Goal: Task Accomplishment & Management: Use online tool/utility

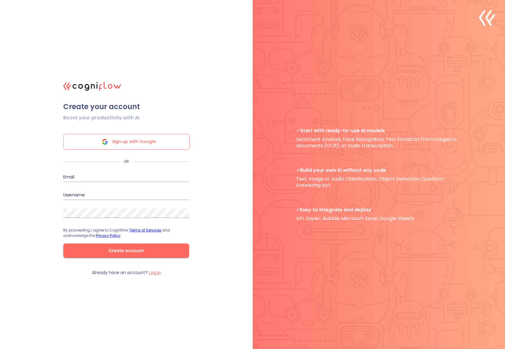
click at [140, 142] on span "Sign up with Google" at bounding box center [134, 141] width 44 height 15
click at [171, 143] on div "Sign up with Google" at bounding box center [126, 142] width 126 height 16
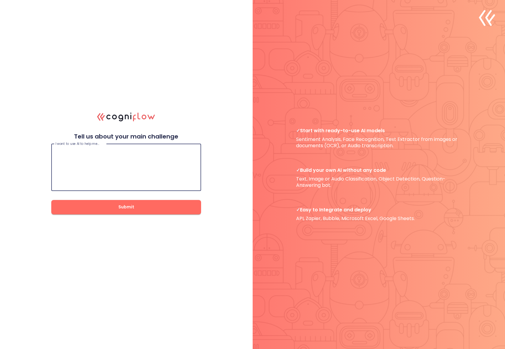
click at [161, 163] on textarea at bounding box center [125, 167] width 141 height 36
type textarea "Do research"
click at [192, 207] on button "Submit" at bounding box center [126, 207] width 150 height 14
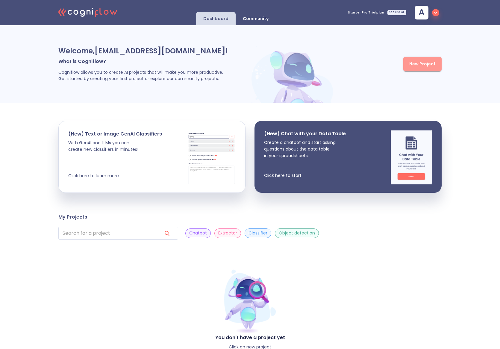
click at [430, 65] on span "New Project" at bounding box center [422, 63] width 26 height 7
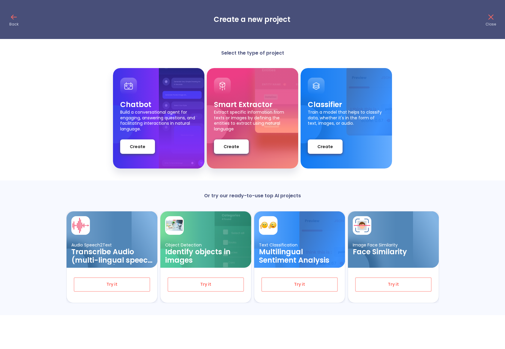
click at [328, 123] on p "Train a model that helps to classify data, whether it's in the form of text, im…" at bounding box center [346, 119] width 77 height 21
click at [329, 124] on p "Train a model that helps to classify data, whether it's in the form of text, im…" at bounding box center [346, 119] width 77 height 21
drag, startPoint x: 321, startPoint y: 114, endPoint x: 331, endPoint y: 119, distance: 11.0
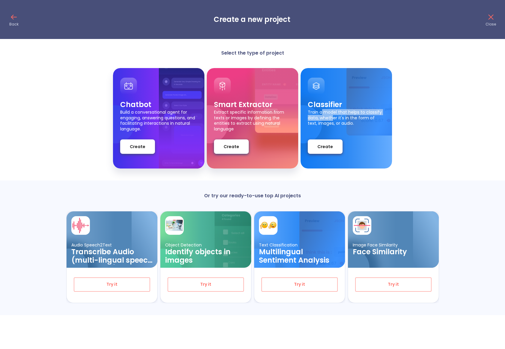
click at [331, 119] on p "Train a model that helps to classify data, whether it's in the form of text, im…" at bounding box center [346, 119] width 77 height 21
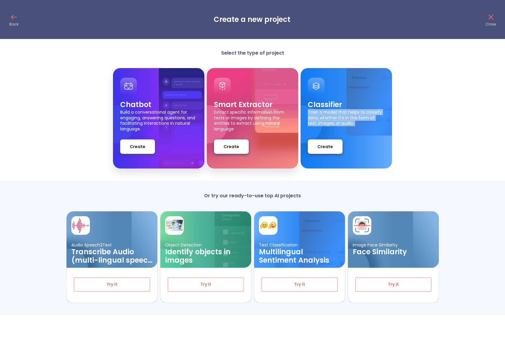
click at [327, 124] on p "Train a model that helps to classify data, whether it's in the form of text, im…" at bounding box center [346, 119] width 77 height 21
click at [327, 117] on p "Train a model that helps to classify data, whether it's in the form of text, im…" at bounding box center [346, 119] width 77 height 21
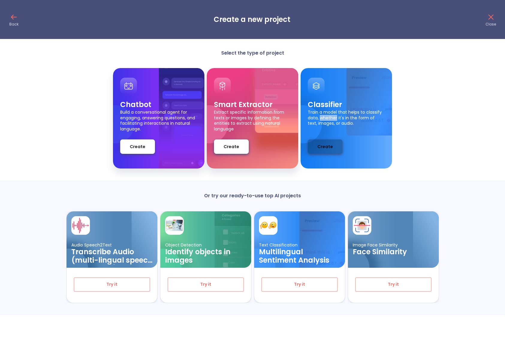
click at [325, 148] on span "Create" at bounding box center [325, 146] width 16 height 7
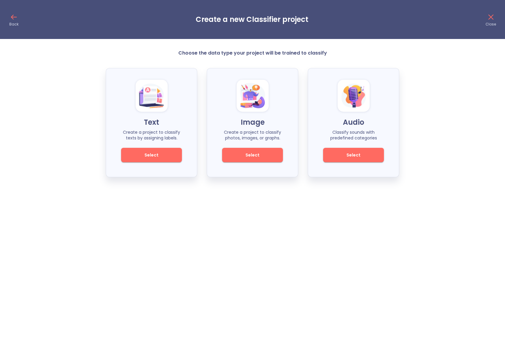
click at [171, 155] on span "Select" at bounding box center [151, 154] width 40 height 7
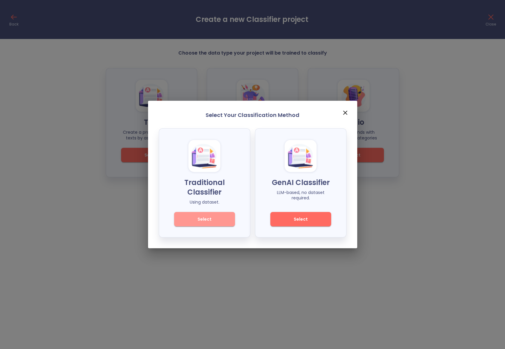
click at [226, 220] on button "Select" at bounding box center [204, 219] width 61 height 14
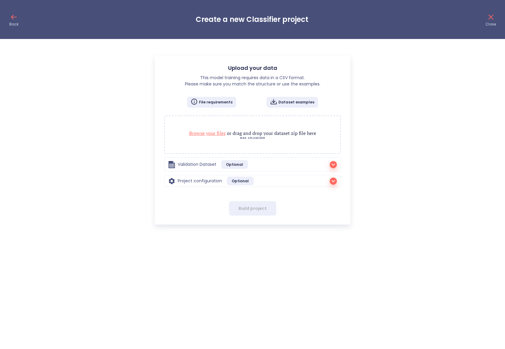
radio input "true"
checkbox input "true"
